Goal: Task Accomplishment & Management: Manage account settings

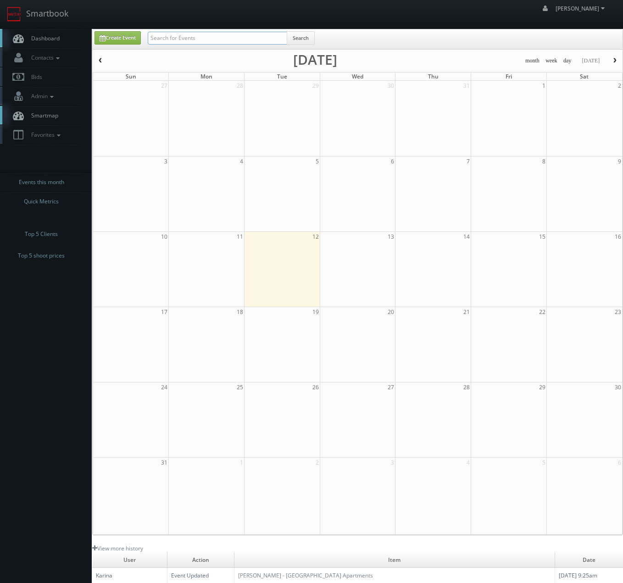
drag, startPoint x: 195, startPoint y: 34, endPoint x: 186, endPoint y: 34, distance: 8.7
click at [194, 34] on input "text" at bounding box center [218, 38] width 140 height 13
type input "tuska"
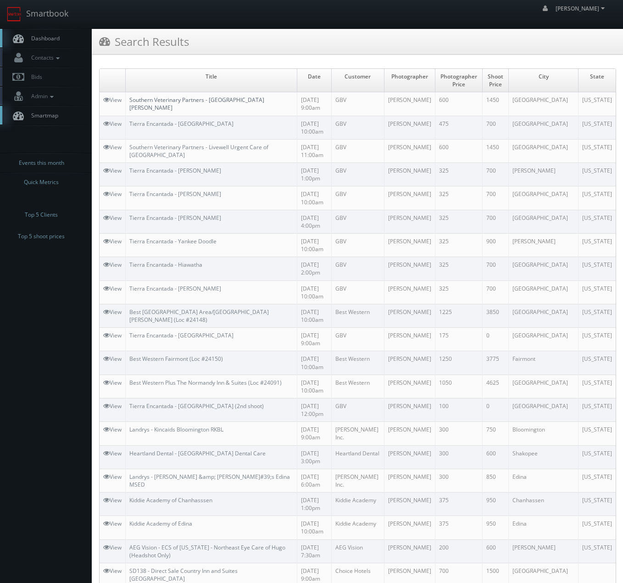
drag, startPoint x: 145, startPoint y: 101, endPoint x: 135, endPoint y: 116, distance: 18.3
click at [146, 101] on link "Southern Veterinary Partners - [GEOGRAPHIC_DATA][PERSON_NAME]" at bounding box center [196, 104] width 135 height 16
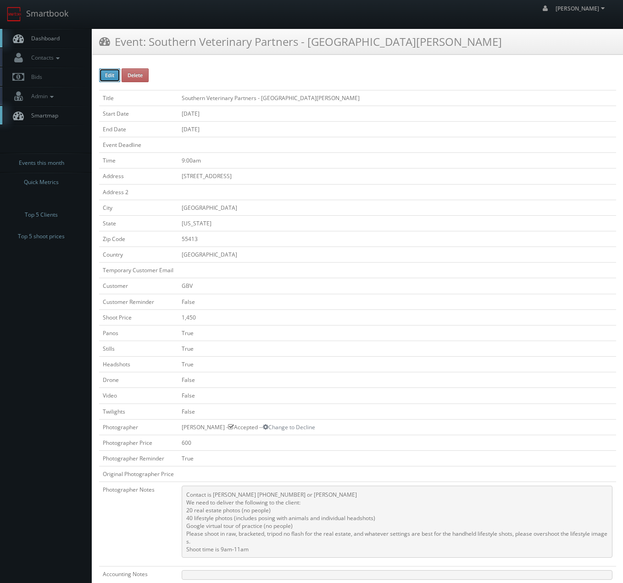
click at [110, 77] on button "Edit" at bounding box center [109, 75] width 21 height 14
type input "Southern Veterinary Partners - [GEOGRAPHIC_DATA][PERSON_NAME]"
type input "[STREET_ADDRESS]"
type input "[GEOGRAPHIC_DATA]"
type input "55413"
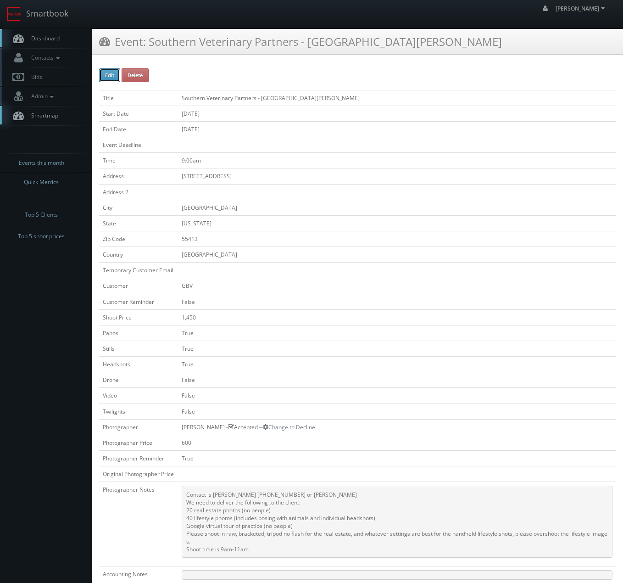
checkbox input "false"
type input "1,450"
checkbox input "true"
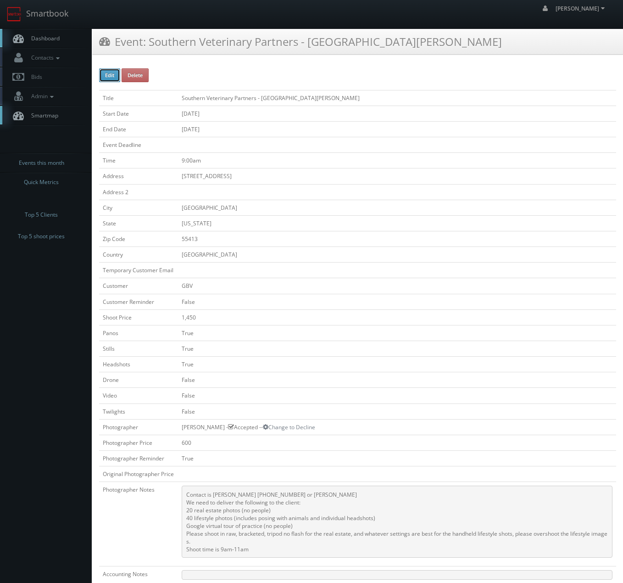
checkbox input "false"
type input "[DATE]"
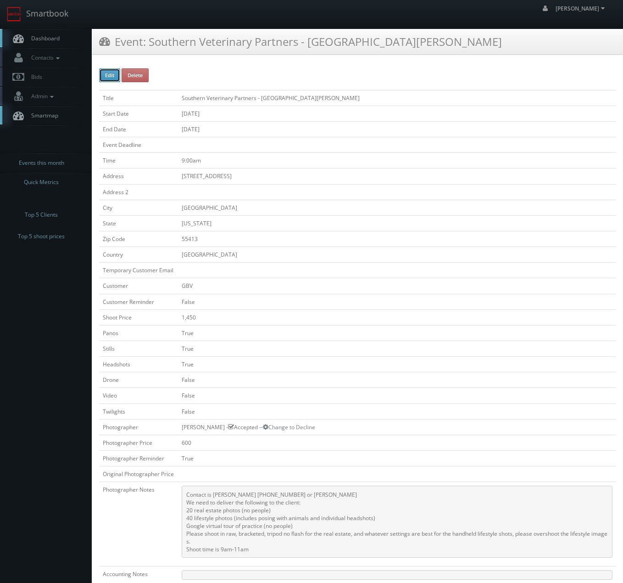
type input "[DATE]"
type input "9:00am"
checkbox input "true"
checkbox input "false"
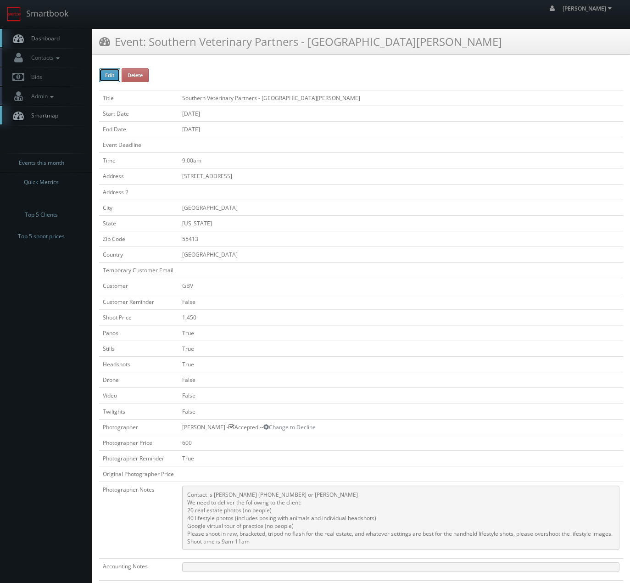
select select "[US_STATE]"
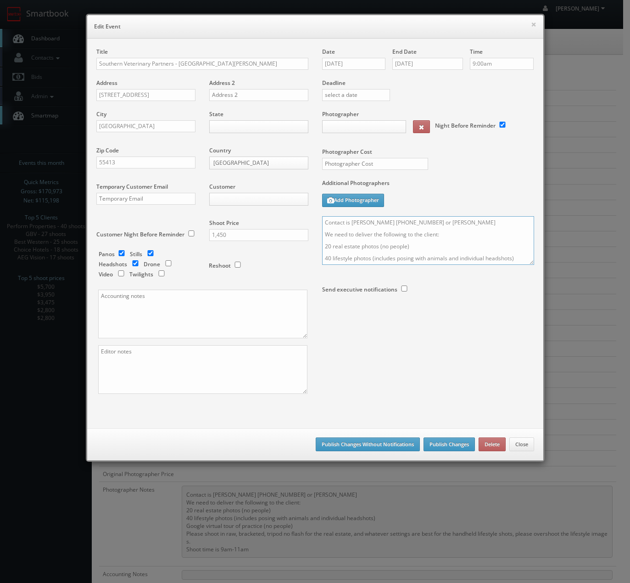
type input "600"
type input "1,450"
select select "fake72@mg.cs3calendar.com"
select select "scottie.tuska@gmail.com"
drag, startPoint x: 427, startPoint y: 223, endPoint x: 349, endPoint y: 226, distance: 78.1
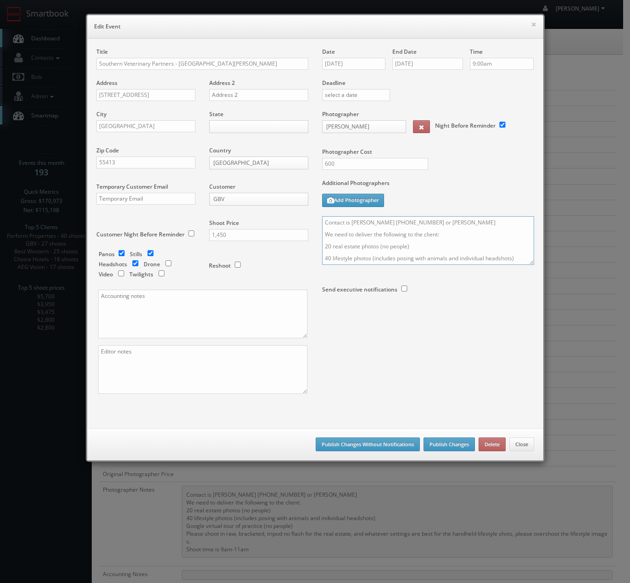
click at [349, 226] on textarea "Contact is Ellen Chandler 334-524-9710 or Janie Morrison We need to deliver the…" at bounding box center [428, 240] width 212 height 49
click at [351, 224] on textarea "Contact is Ellen Chandler 334-524-9710 or Janie Morrison We need to deliver the…" at bounding box center [428, 240] width 212 height 49
click at [406, 224] on textarea "Contact is Ellen Chandler 334-524-9710 or Janie Morrison We need to deliver the…" at bounding box center [428, 240] width 212 height 49
paste textarea "337-315-9885"
type textarea "Contact is [PERSON_NAME] [PHONE_NUMBER] We need to deliver the following to the…"
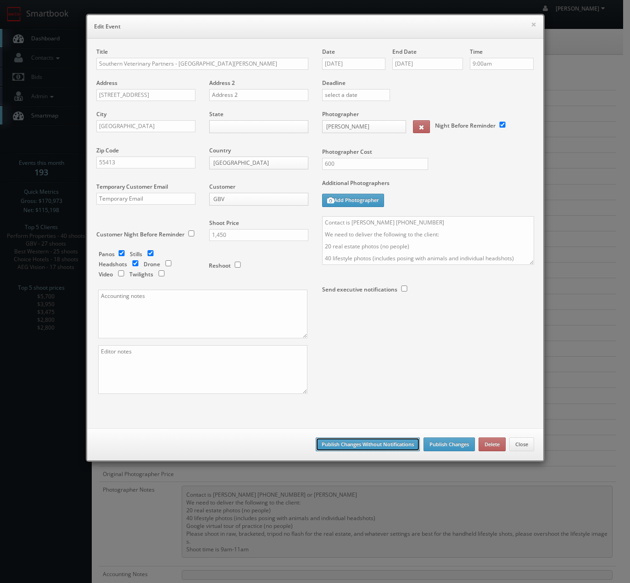
drag, startPoint x: 379, startPoint y: 444, endPoint x: 367, endPoint y: 454, distance: 16.0
click at [379, 444] on button "Publish Changes Without Notifications" at bounding box center [368, 444] width 104 height 14
